Goal: Find specific page/section: Find specific page/section

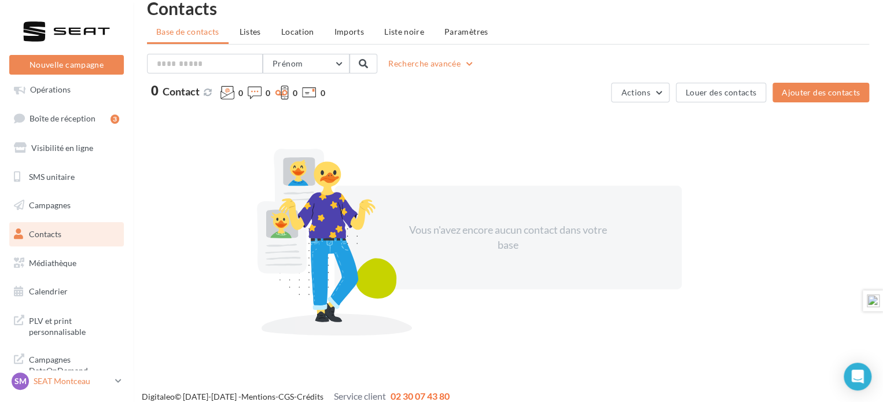
scroll to position [30, 0]
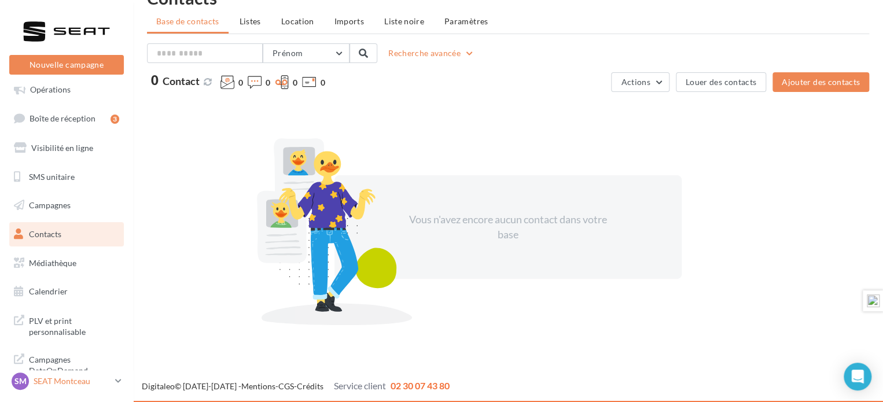
click at [67, 377] on p "SEAT Montceau" at bounding box center [72, 381] width 77 height 12
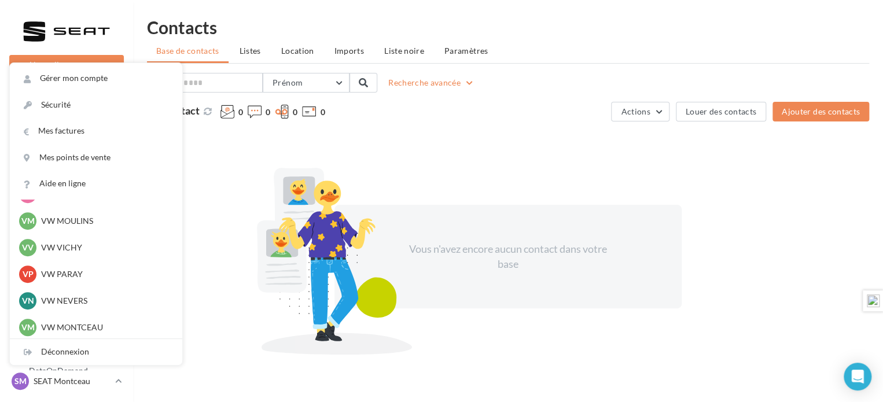
scroll to position [405, 0]
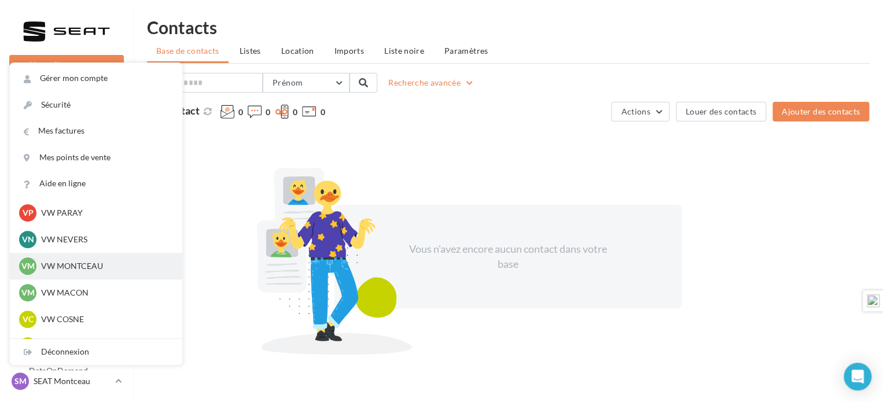
click at [74, 264] on p "VW MONTCEAU" at bounding box center [104, 266] width 127 height 12
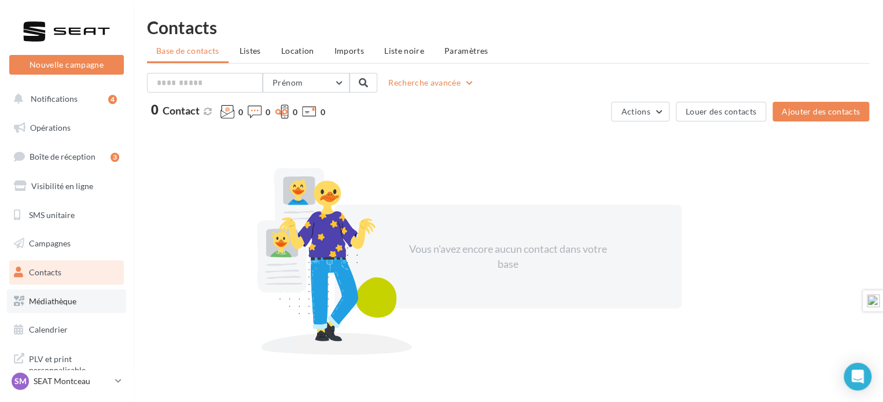
click at [56, 297] on span "Médiathèque" at bounding box center [52, 301] width 47 height 10
